Goal: Check status: Verify the current state of an ongoing process or item

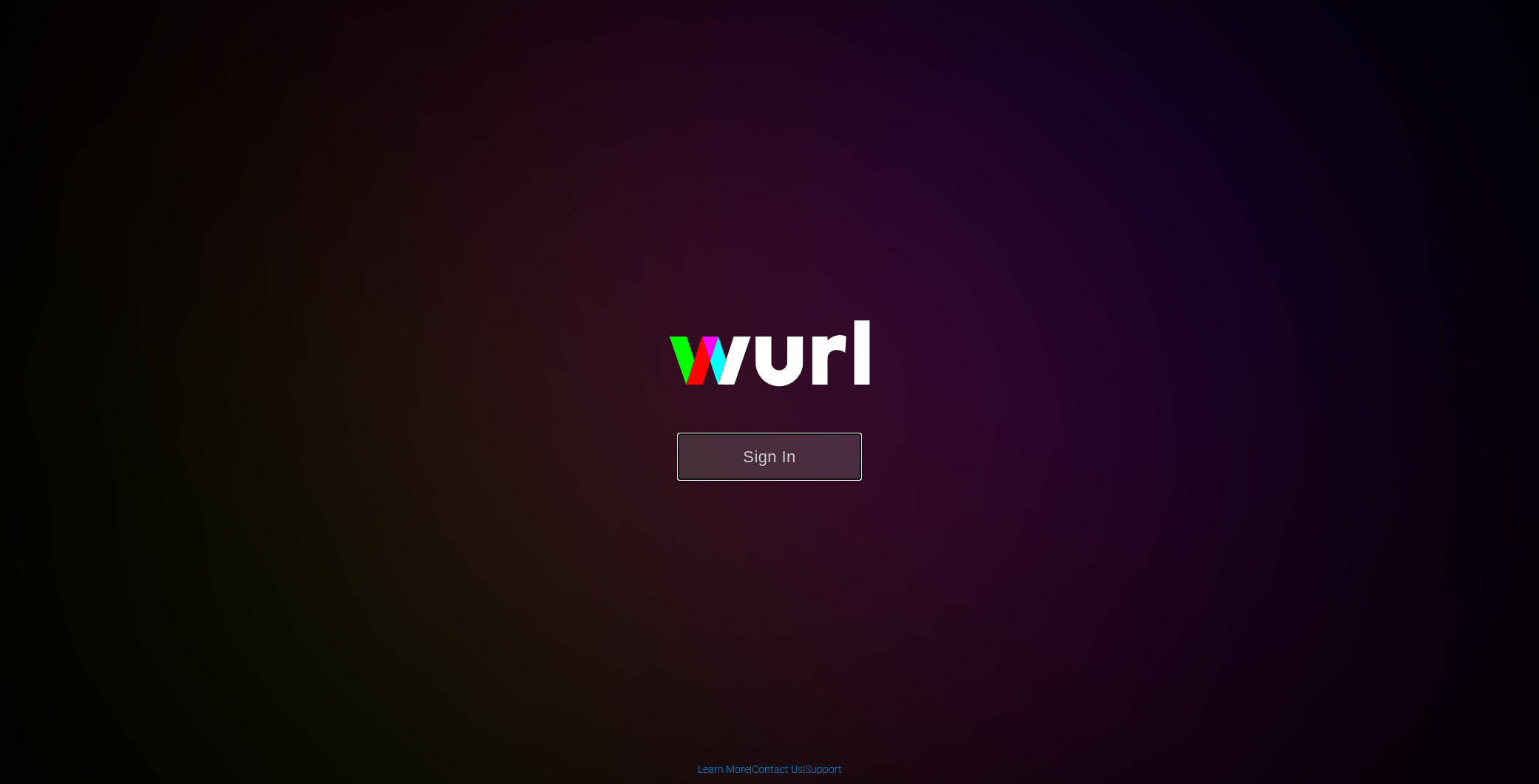
click at [779, 437] on button "Sign In" at bounding box center [769, 457] width 185 height 48
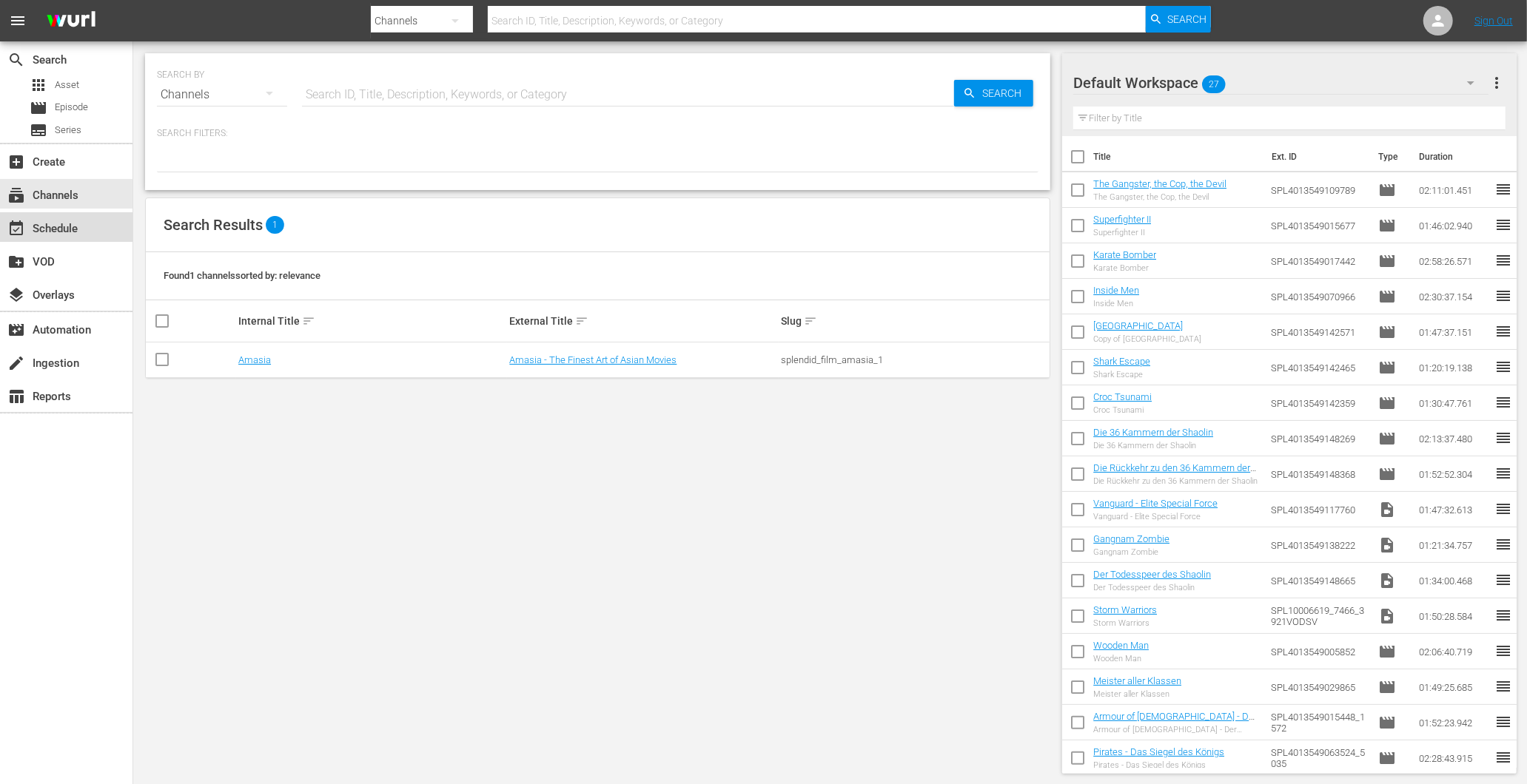
click at [120, 241] on div "event_available Schedule" at bounding box center [66, 227] width 132 height 30
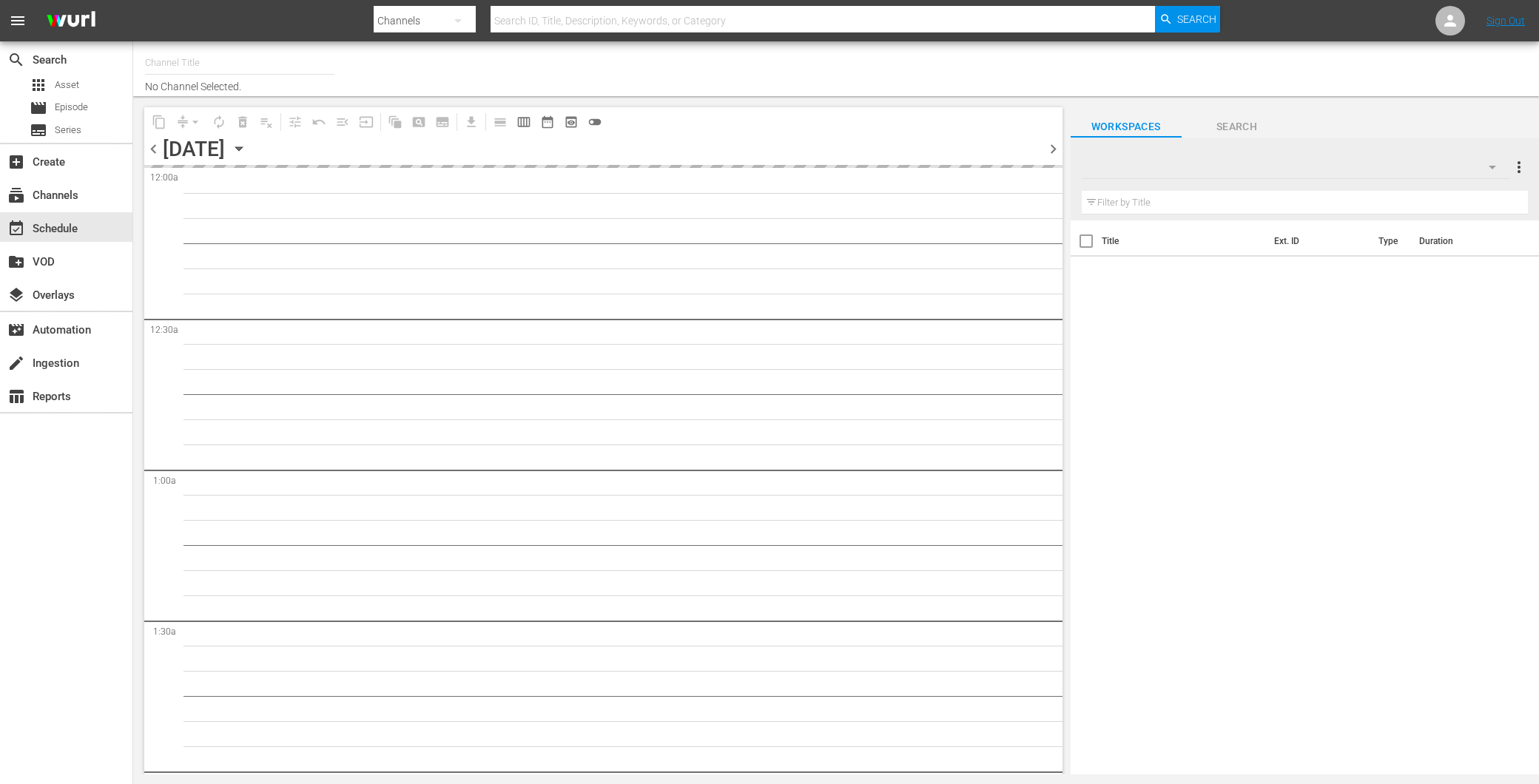
type input "Amasia (1236)"
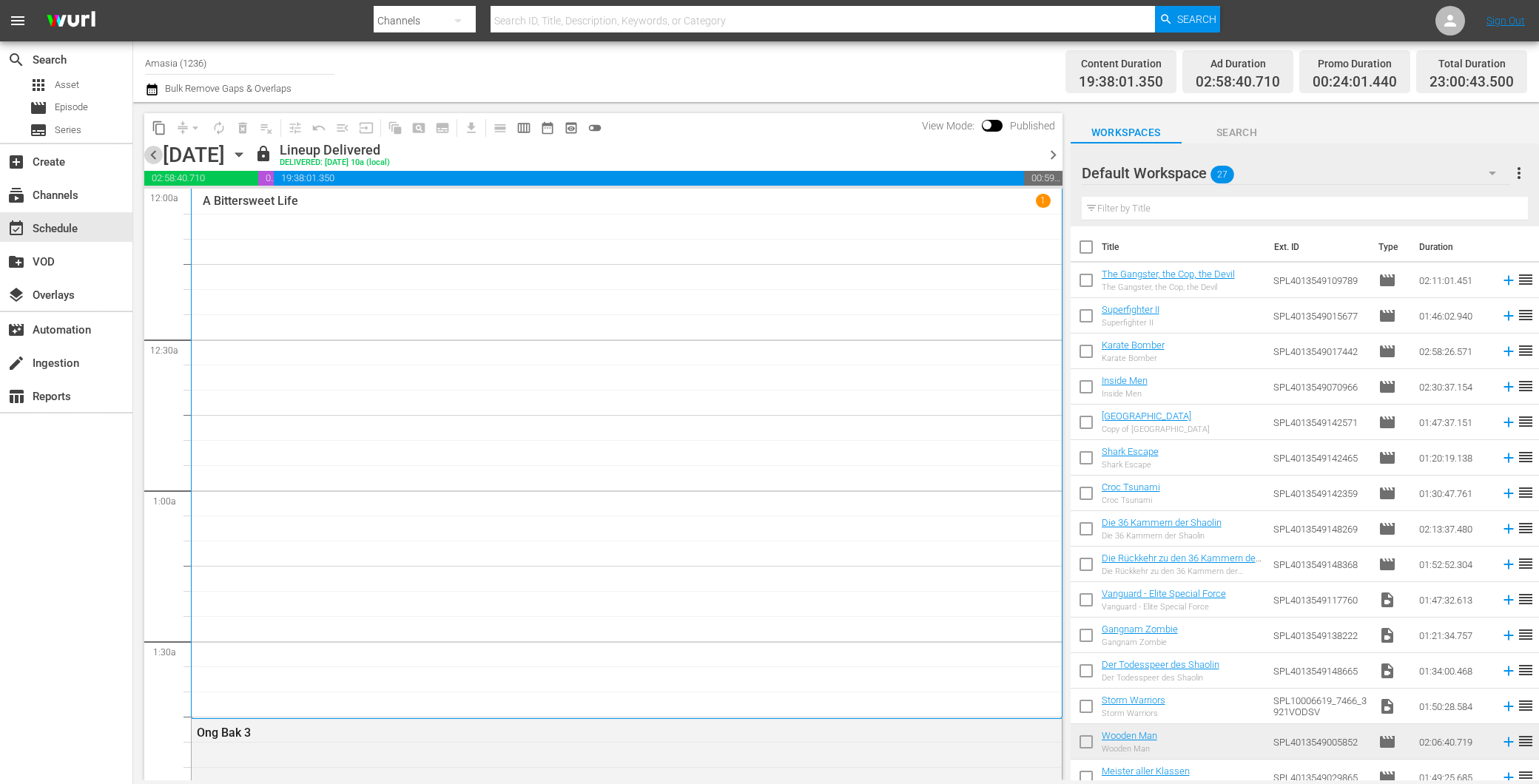
click at [158, 149] on span "chevron_left" at bounding box center [153, 155] width 19 height 19
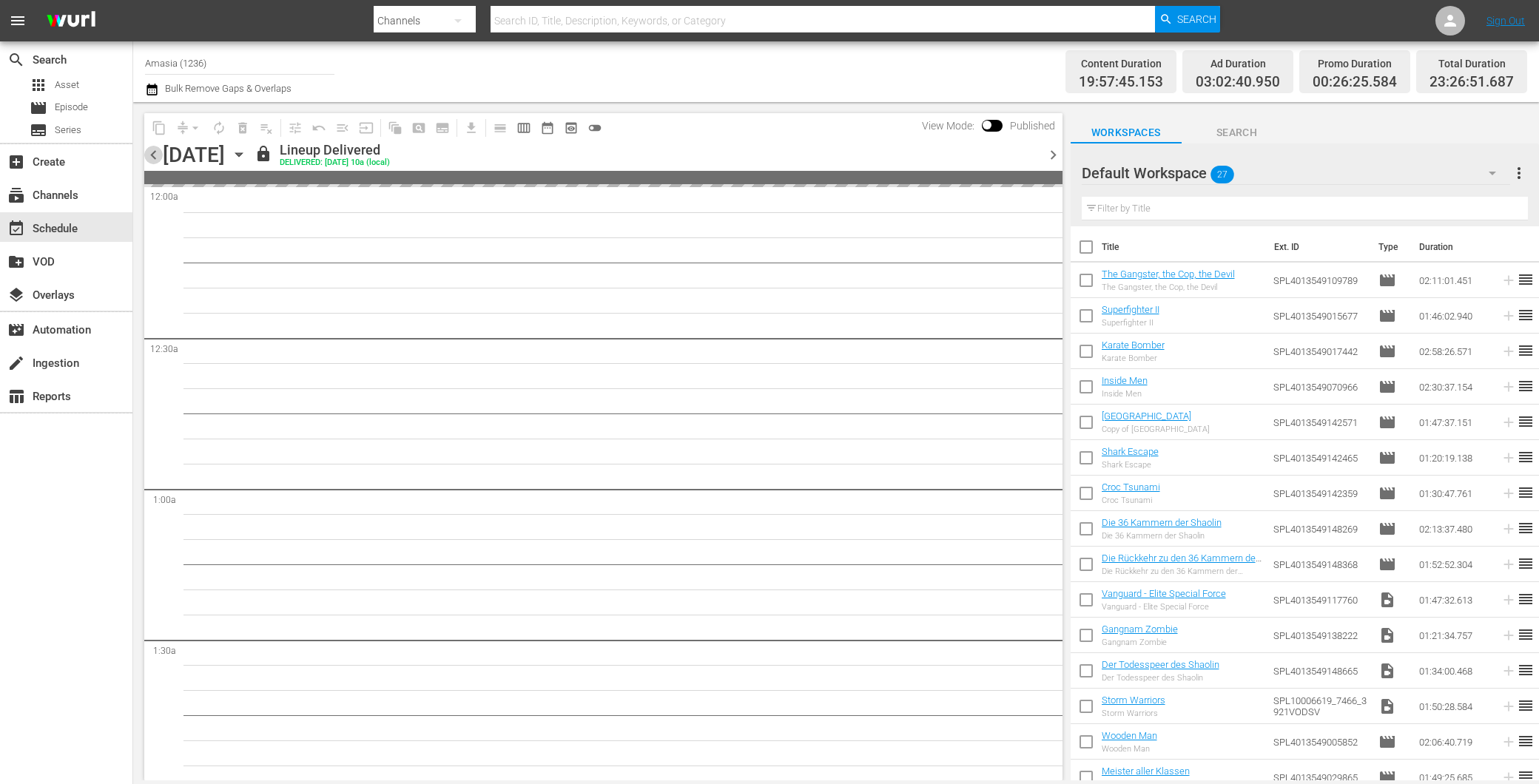
click at [158, 149] on span "chevron_left" at bounding box center [153, 155] width 19 height 19
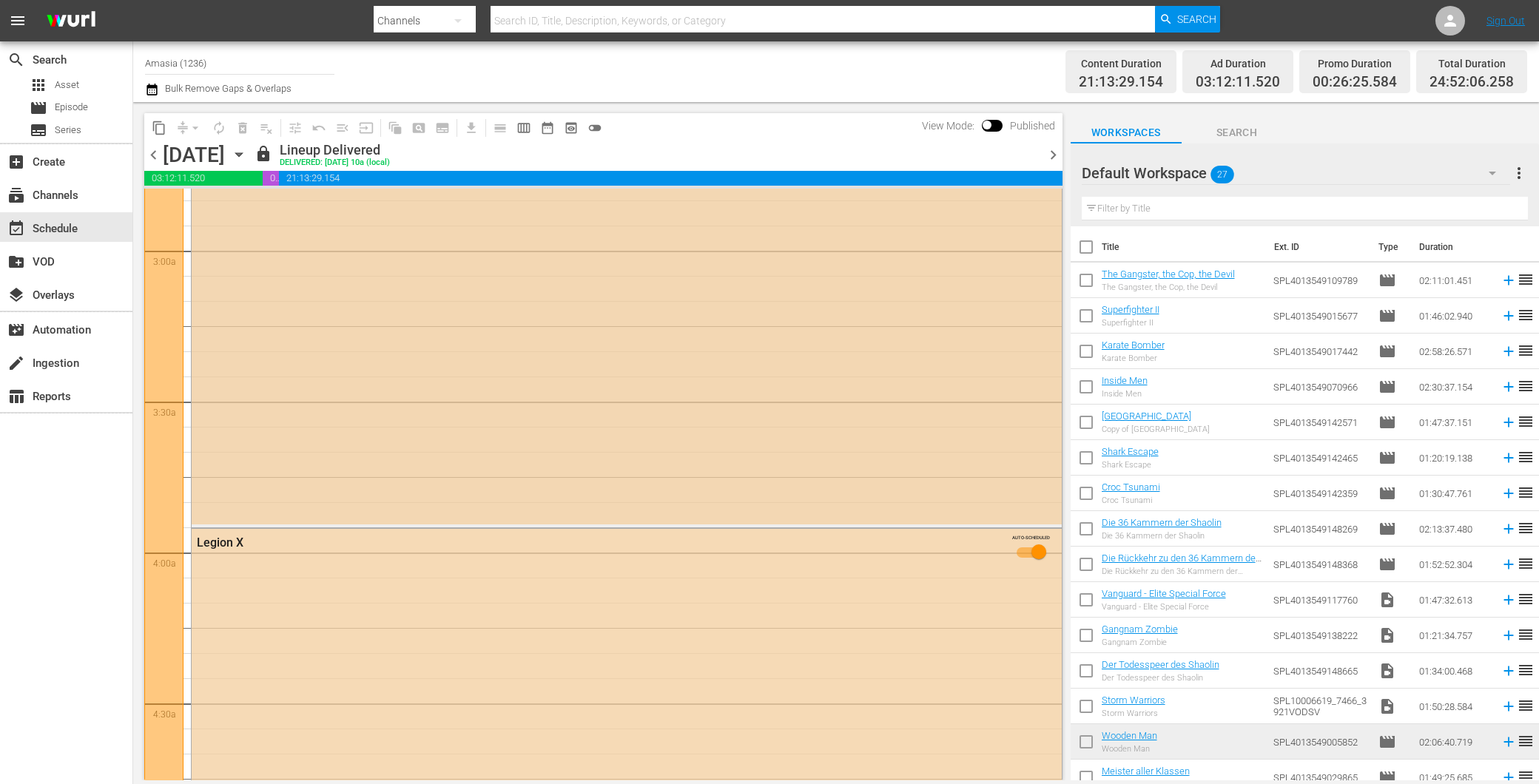
scroll to position [822, 0]
